Goal: Check status: Check status

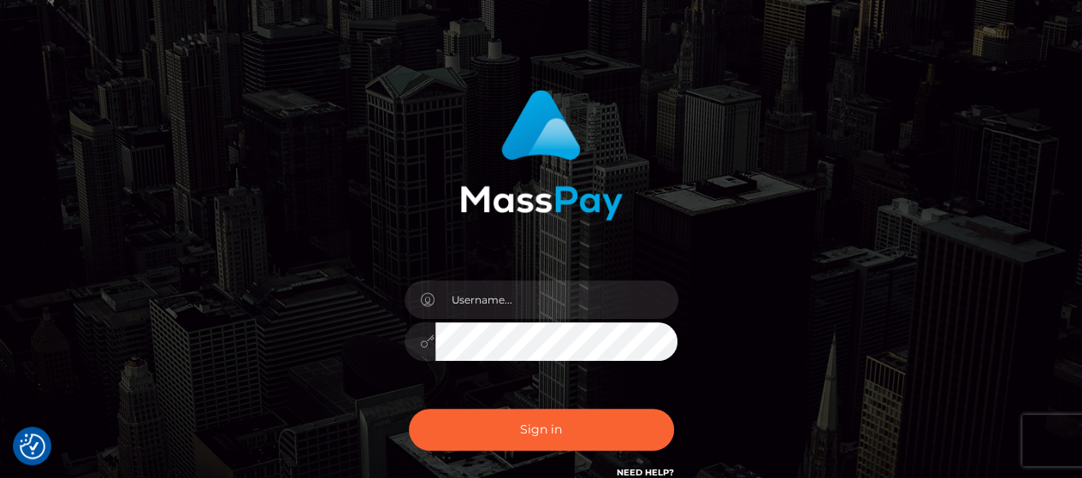
scroll to position [171, 0]
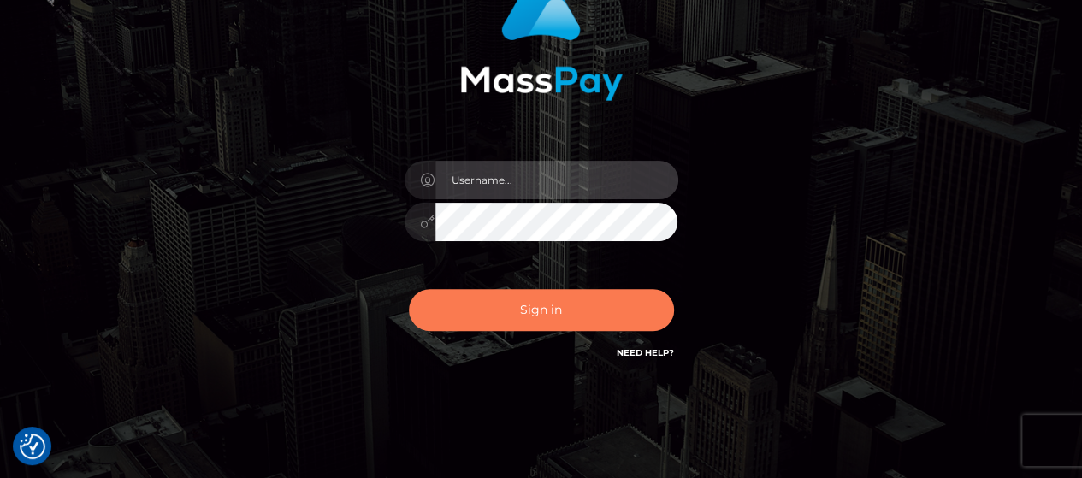
type input "Gabriel.Silversocial"
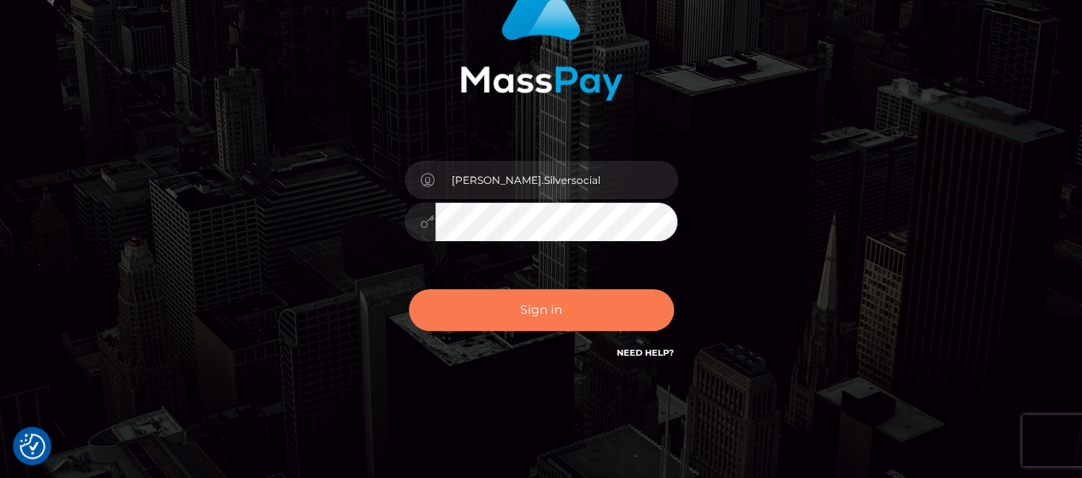
click at [561, 298] on button "Sign in" at bounding box center [541, 310] width 265 height 42
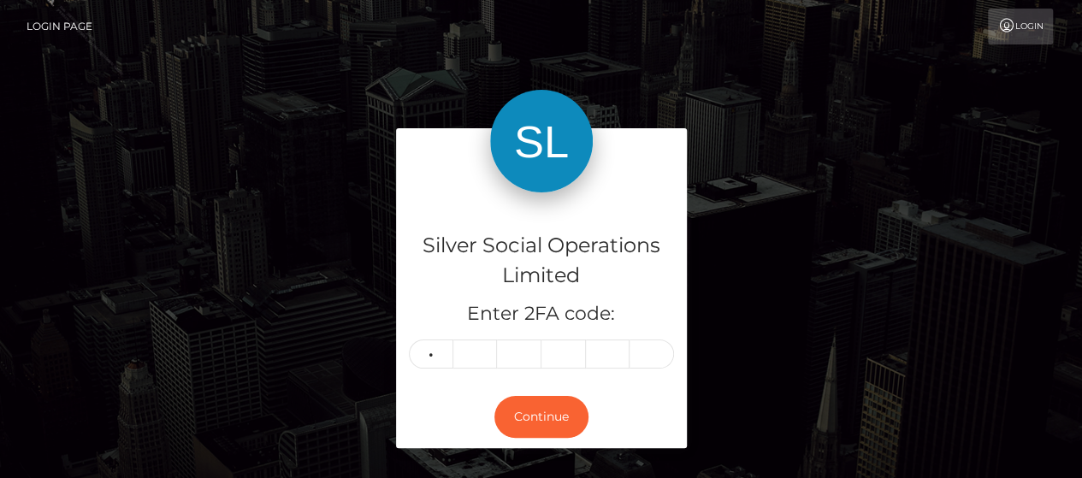
type input "4"
type input "2"
type input "0"
type input "9"
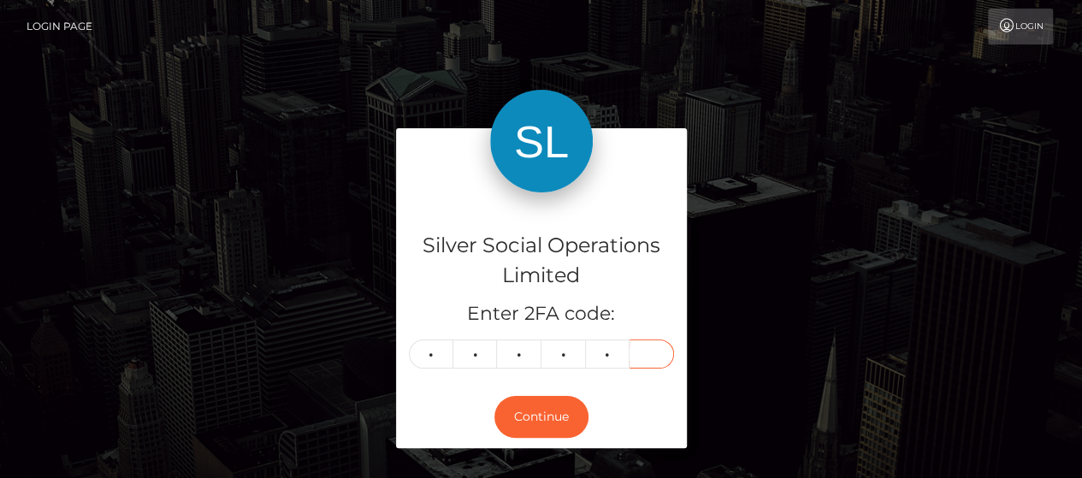
type input "1"
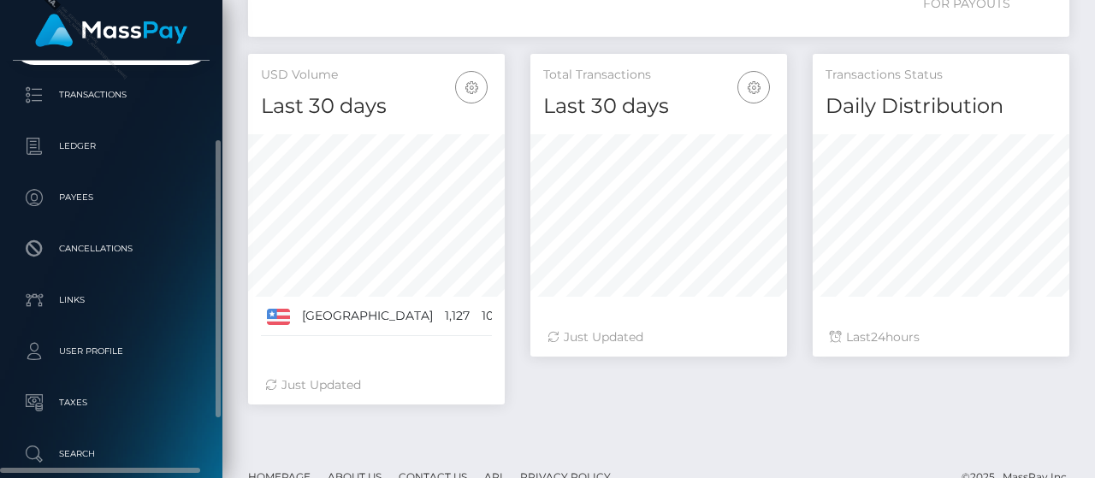
scroll to position [33, 0]
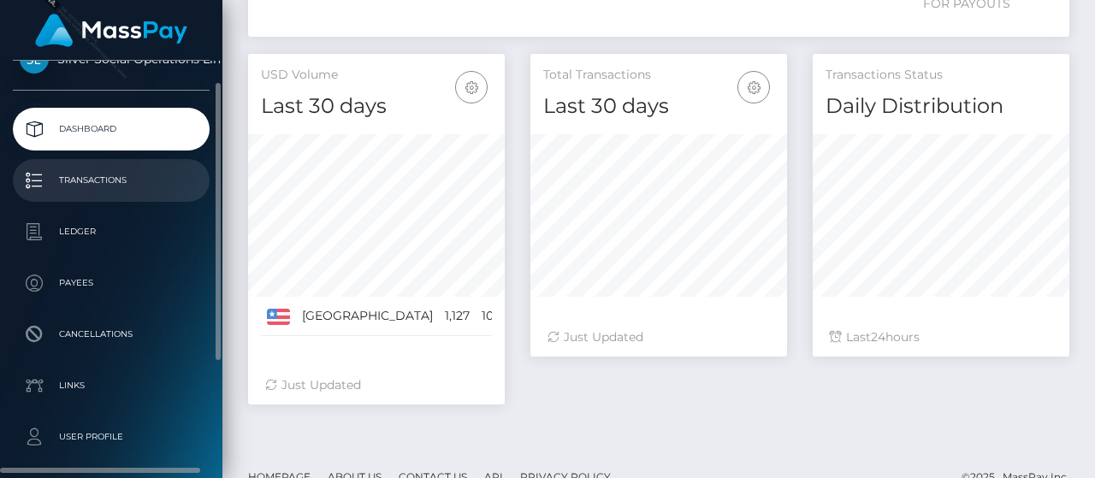
click at [115, 174] on p "Transactions" at bounding box center [111, 181] width 183 height 26
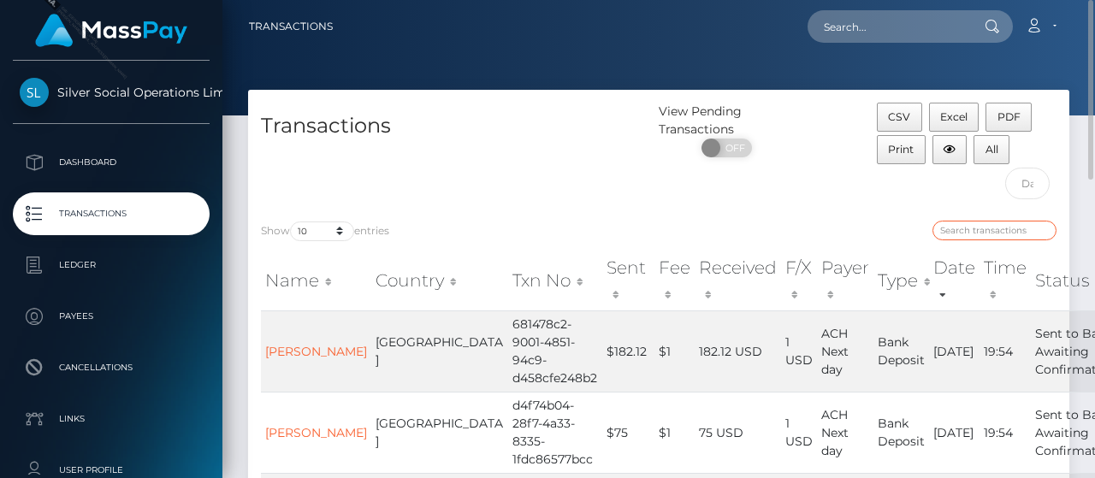
click at [1006, 233] on input "search" at bounding box center [994, 231] width 124 height 20
click at [988, 225] on input "search" at bounding box center [994, 231] width 124 height 20
paste input "194813"
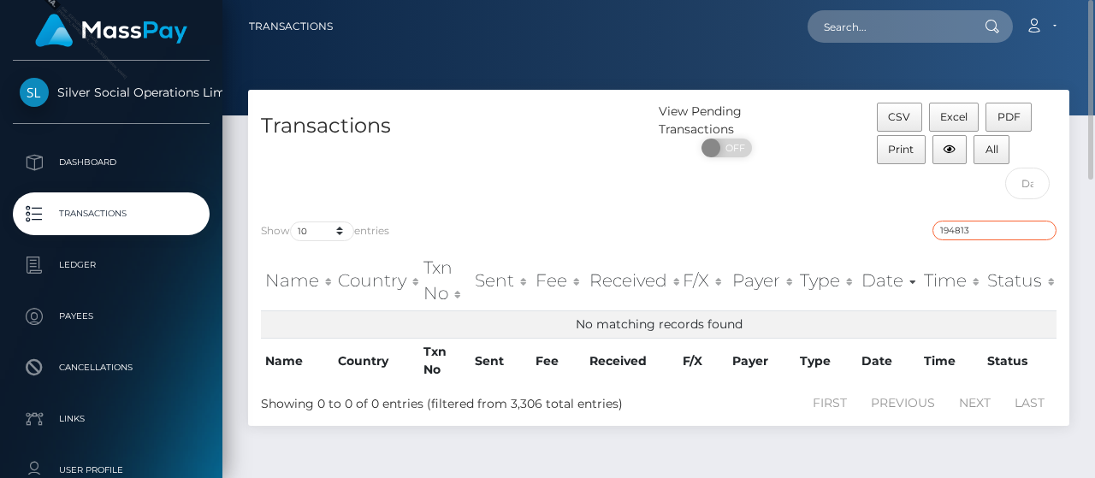
click at [969, 226] on input "194813" at bounding box center [994, 231] width 124 height 20
paste input "bf1f315a-7975-4de7-af23-47a9fe95f304"
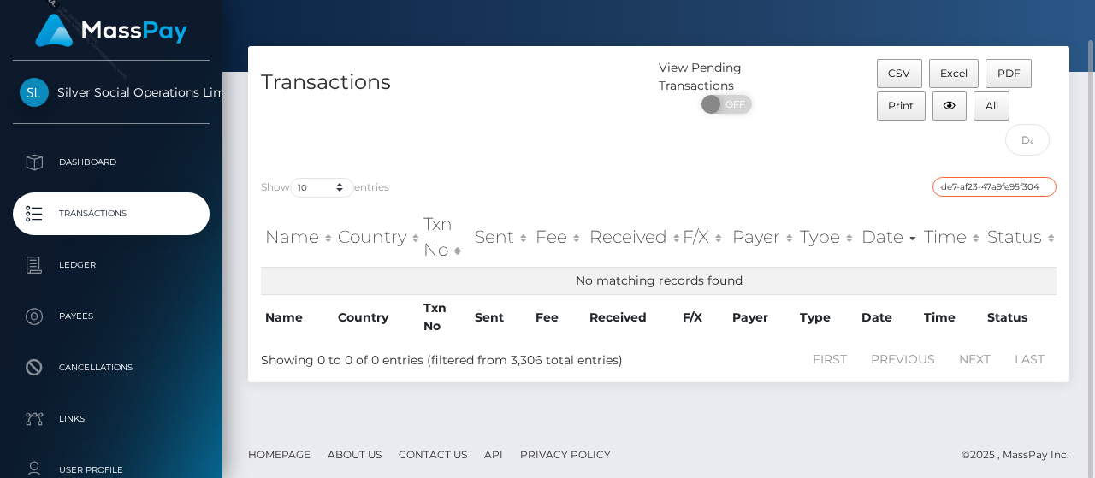
scroll to position [44, 0]
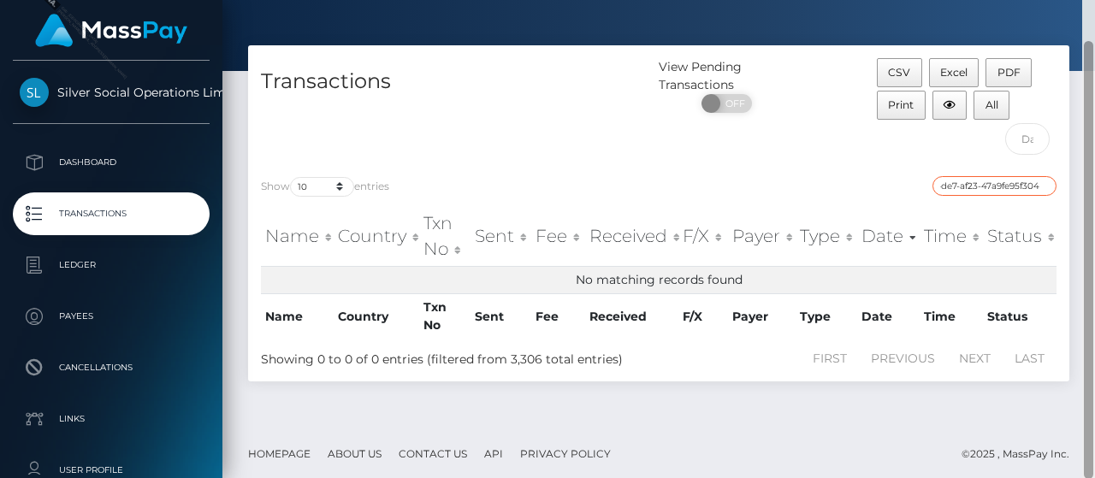
type input "bf1f315a-7975-4de7-af23-47a9fe95f304"
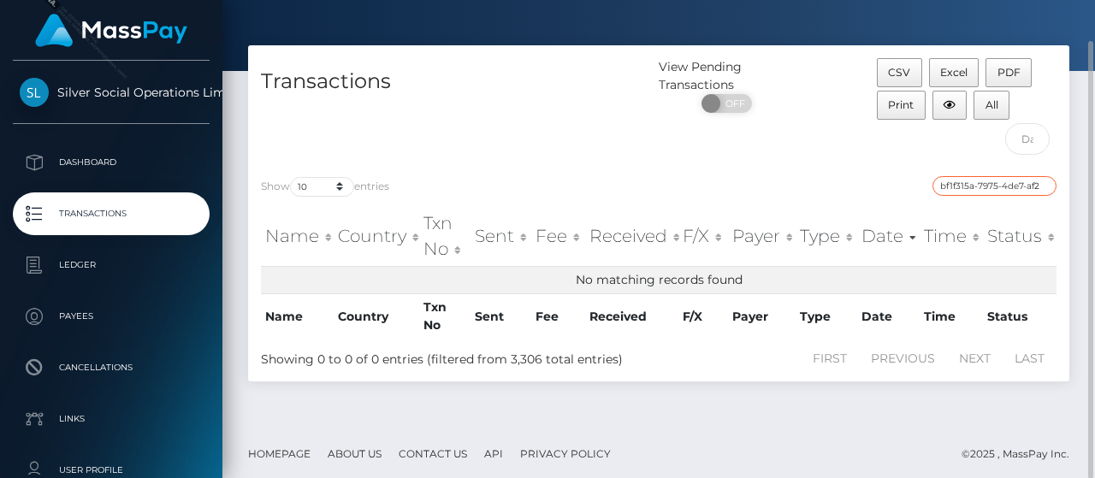
click at [1009, 186] on input "bf1f315a-7975-4de7-af23-47a9fe95f304" at bounding box center [994, 186] width 124 height 20
click at [1043, 182] on input "bf1f315a-7975-4de7-af23-47a9fe95f304" at bounding box center [994, 186] width 124 height 20
click at [1020, 184] on input "search" at bounding box center [994, 186] width 124 height 20
paste input "194813"
type input "194813"
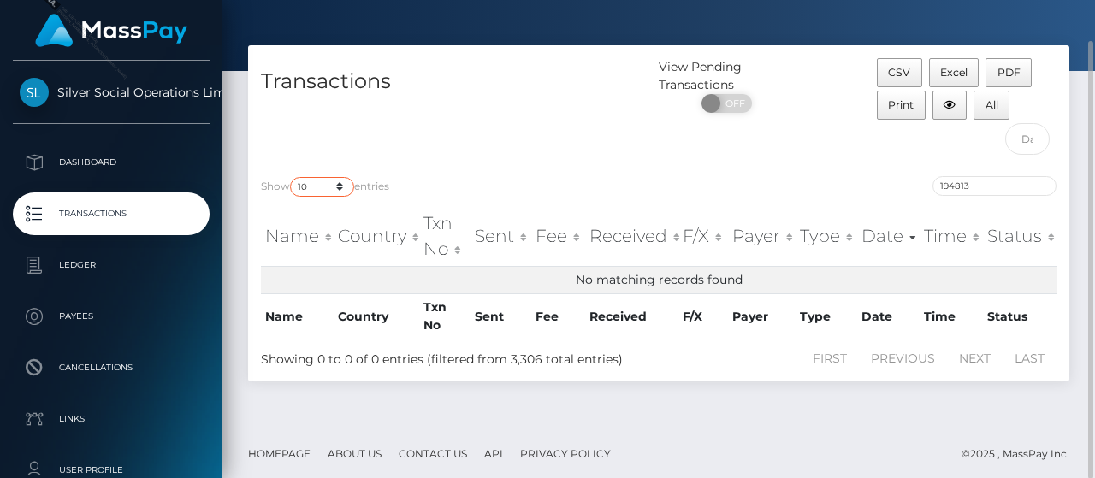
click at [326, 188] on select "10 25 50 100 250 500 1,000 3,500" at bounding box center [322, 187] width 64 height 20
select select "100"
click at [292, 177] on select "10 25 50 100 250 500 1,000 3,500" at bounding box center [322, 187] width 64 height 20
click at [991, 187] on input "194813" at bounding box center [994, 186] width 124 height 20
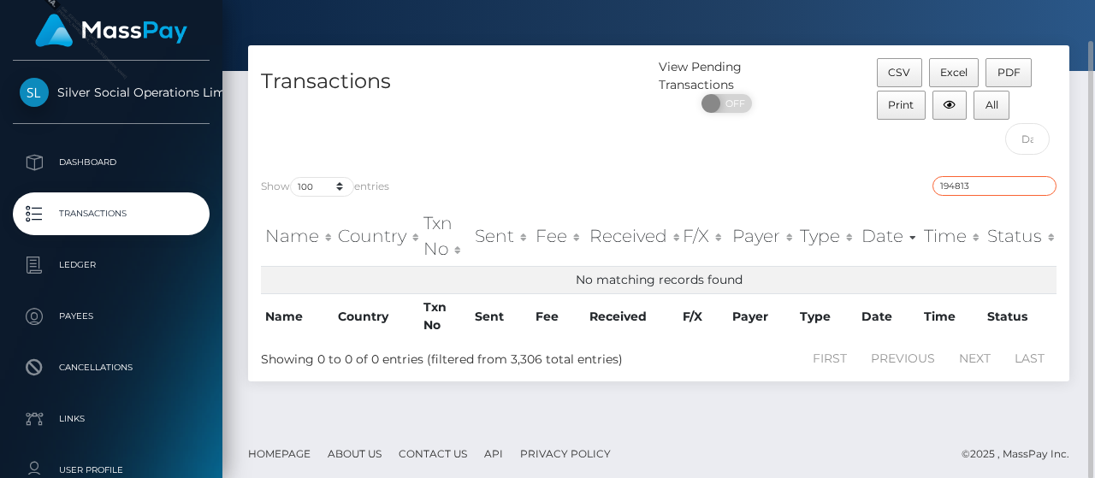
paste input "bf1f315a-7975-4de7-af23-47a9fe95f304"
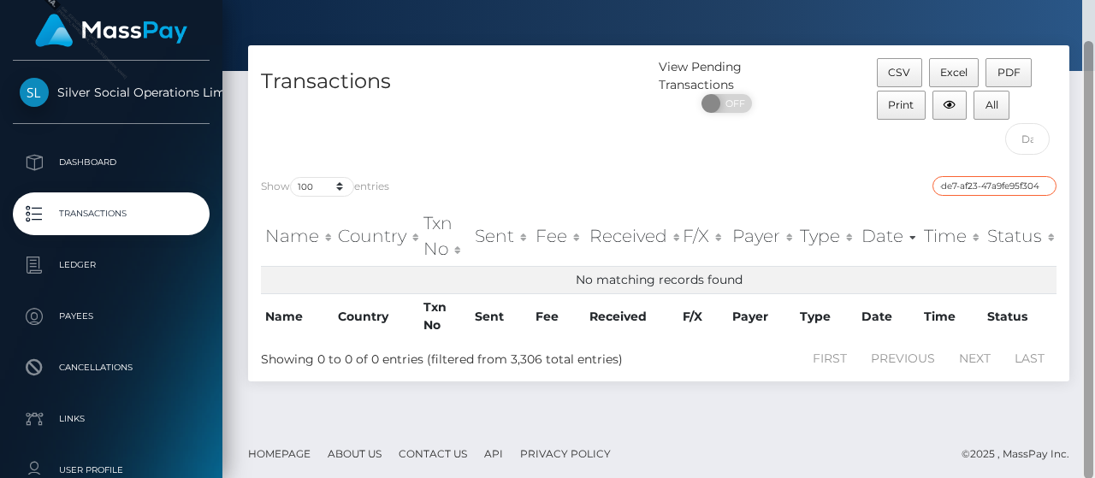
type input "bf1f315a-7975-4de7-af23-47a9fe95f304"
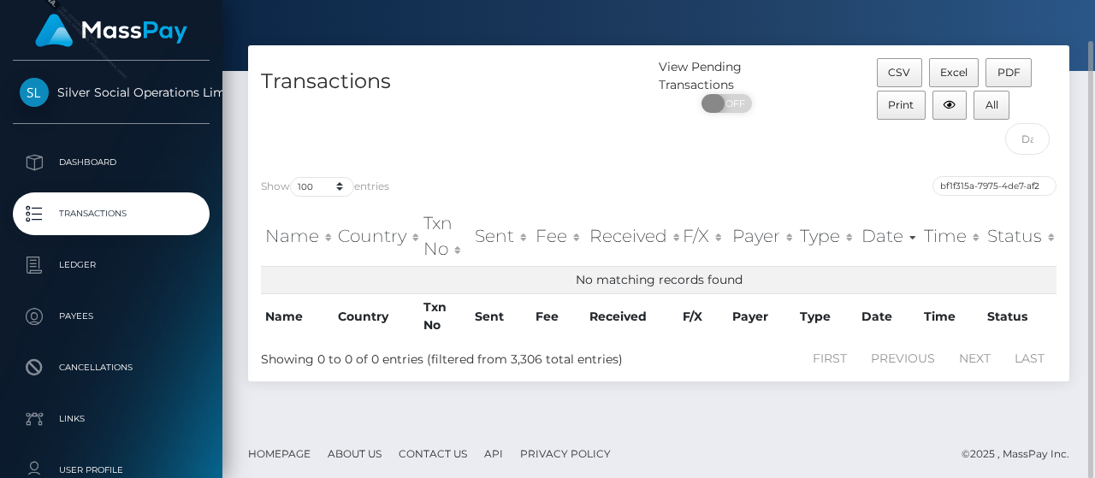
click at [717, 105] on span at bounding box center [712, 103] width 23 height 19
checkbox input "true"
click at [417, 187] on div "Show 10 25 50 100 250 500 1,000 3,500 entries" at bounding box center [453, 188] width 385 height 24
click at [978, 182] on input "bf1f315a-7975-4de7-af23-47a9fe95f304" at bounding box center [994, 186] width 124 height 20
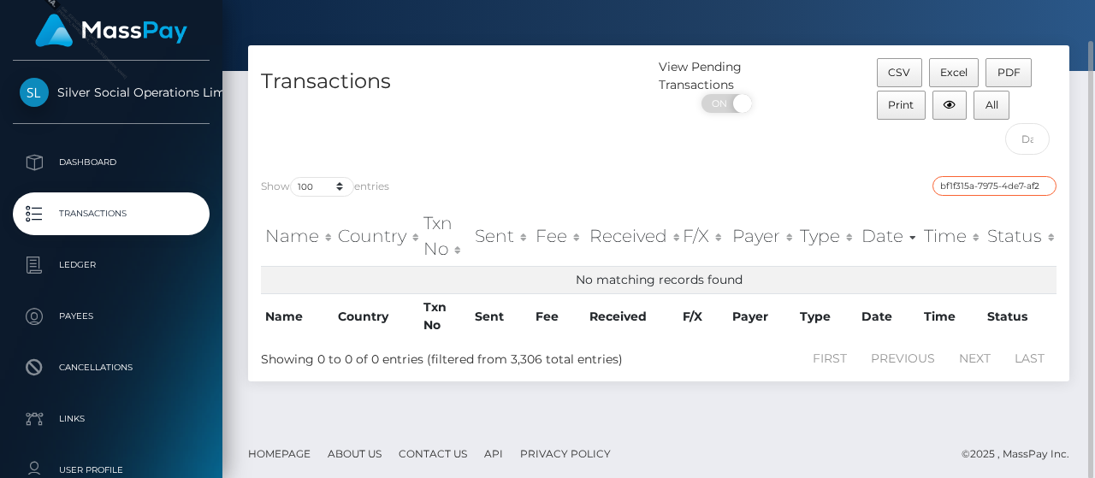
click at [978, 182] on input "bf1f315a-7975-4de7-af23-47a9fe95f304" at bounding box center [994, 186] width 124 height 20
paste input "194813"
click at [973, 179] on input "194813" at bounding box center [994, 186] width 124 height 20
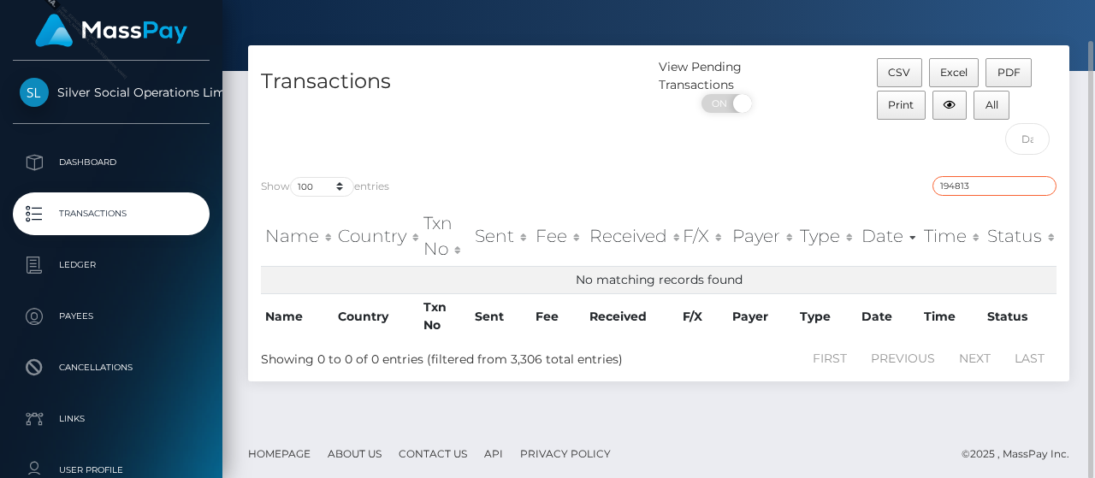
paste input "bf1f315a-7975-4de7-af23-47a9fe95f304"
type input "bf1f315a-7975-4de7-af23-47a9fe95f304"
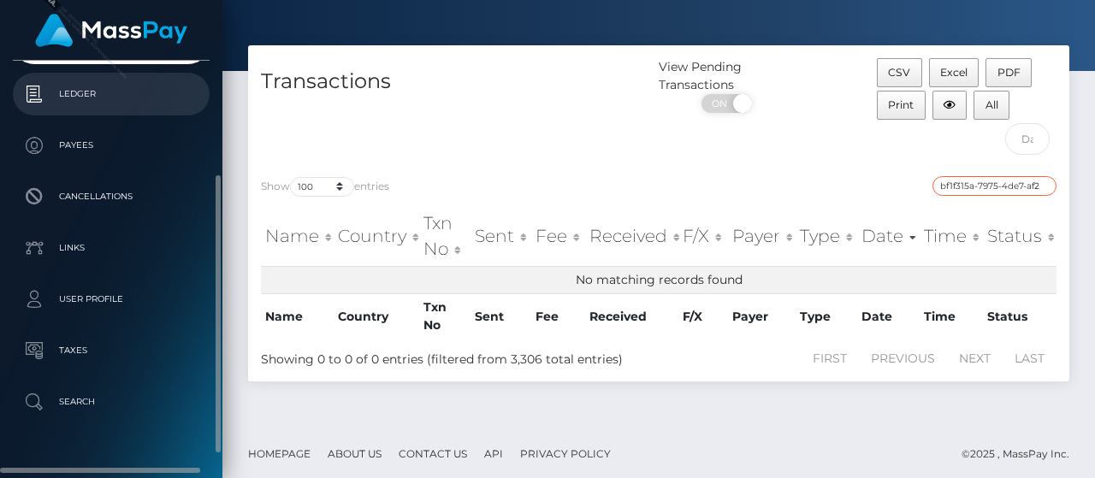
scroll to position [0, 0]
